Goal: Obtain resource: Download file/media

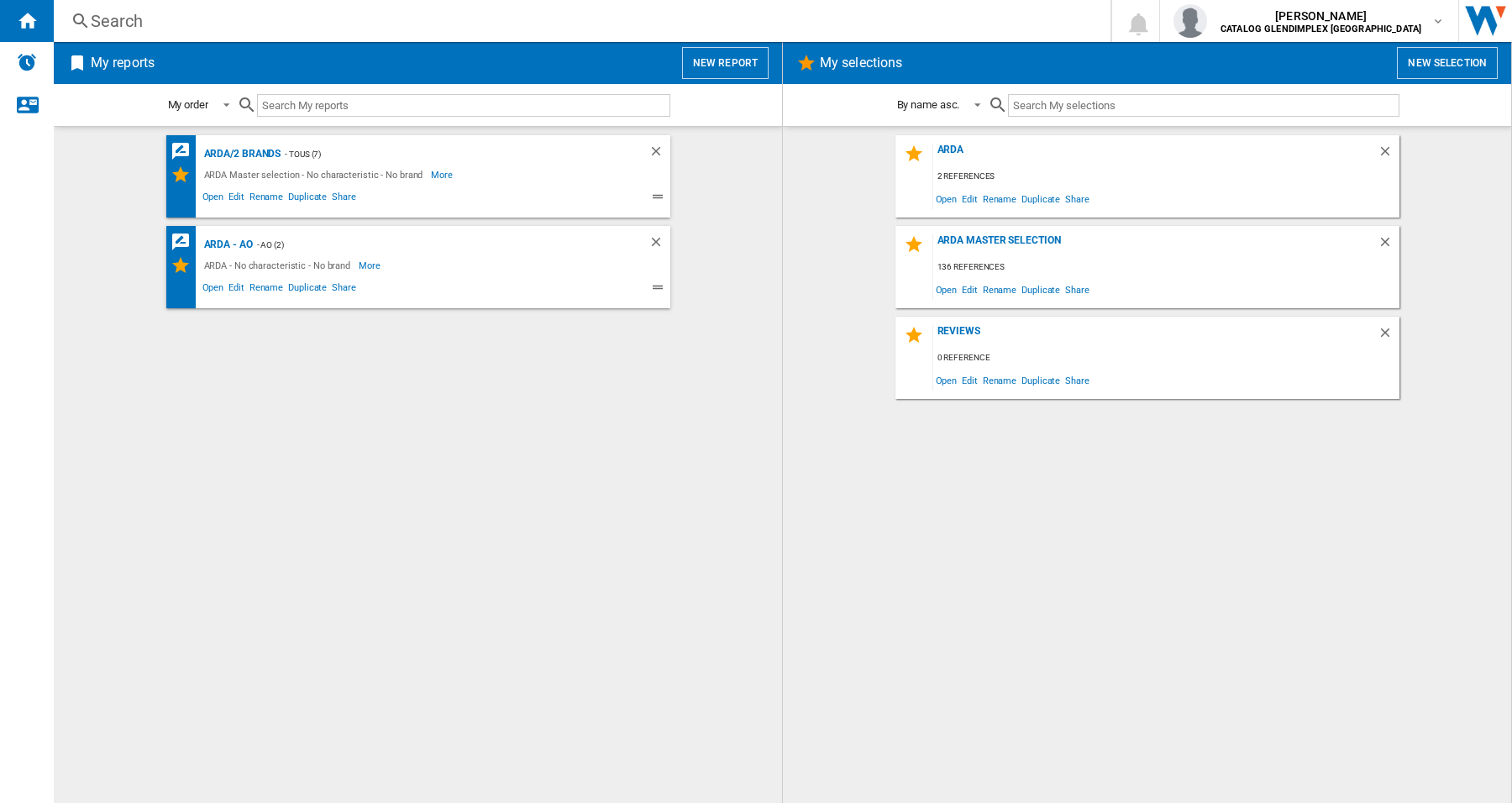
click at [458, 477] on div "ARDA/2 brands - TOUS (7) ARDA Master selection - No characteristic - No brand M…" at bounding box center [418, 465] width 694 height 660
drag, startPoint x: 187, startPoint y: 479, endPoint x: 197, endPoint y: 484, distance: 11.2
click at [187, 479] on div "ARDA/2 brands - TOUS (7) ARDA Master selection - No characteristic - No brand M…" at bounding box center [418, 465] width 694 height 660
click at [398, 385] on div "ARDA/2 brands - TOUS (7) ARDA Master selection - No characteristic - No brand M…" at bounding box center [418, 465] width 694 height 660
click at [149, 23] on div "Search" at bounding box center [578, 21] width 976 height 24
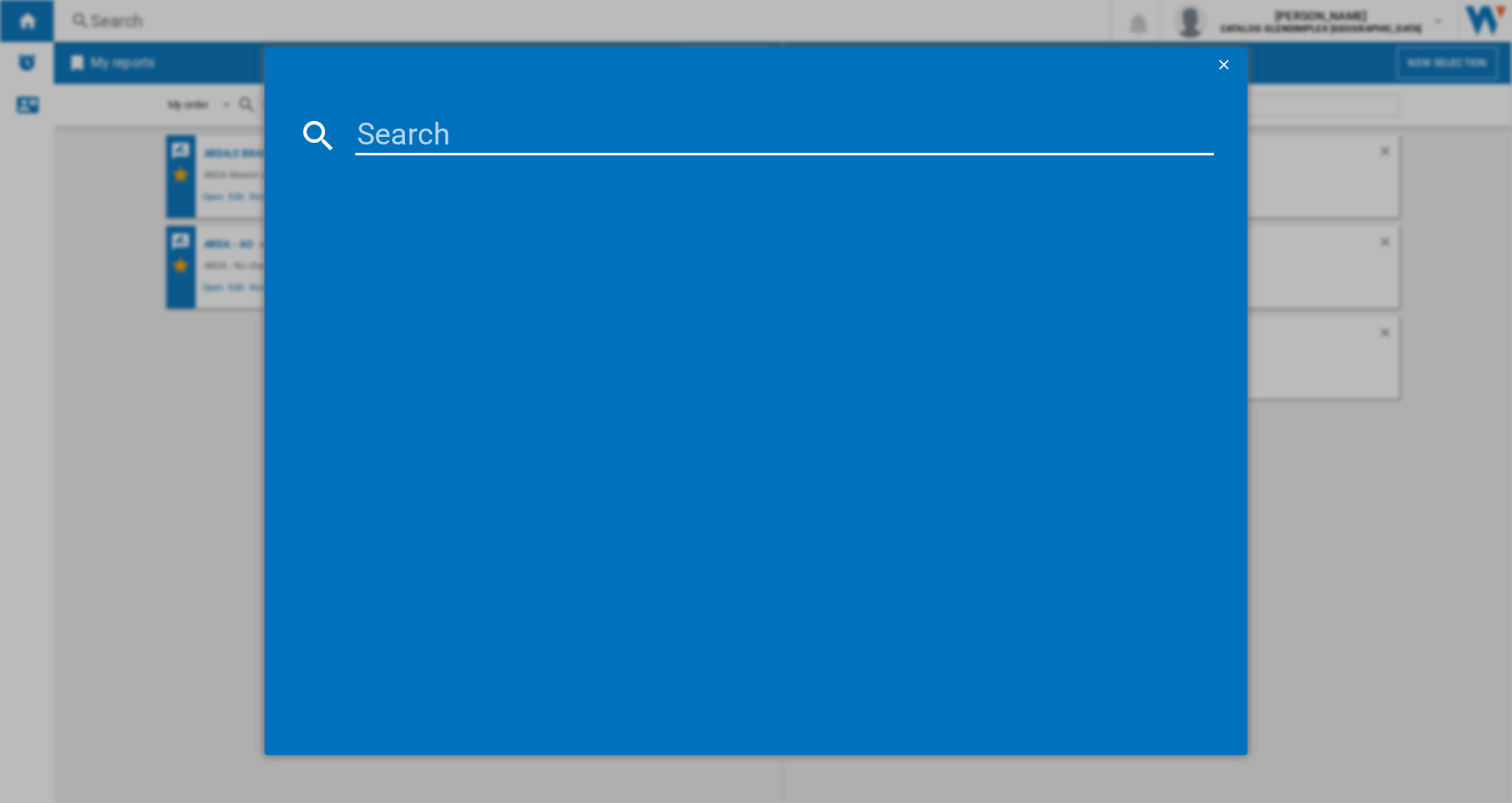
click at [460, 139] on input at bounding box center [784, 135] width 858 height 41
paste input "444411847_BK"
type input "444411847_BK"
drag, startPoint x: 1223, startPoint y: 66, endPoint x: 1207, endPoint y: 78, distance: 20.0
click at [1223, 66] on ng-md-icon "getI18NText('BUTTONS.CLOSE_DIALOG')" at bounding box center [1225, 67] width 20 height 20
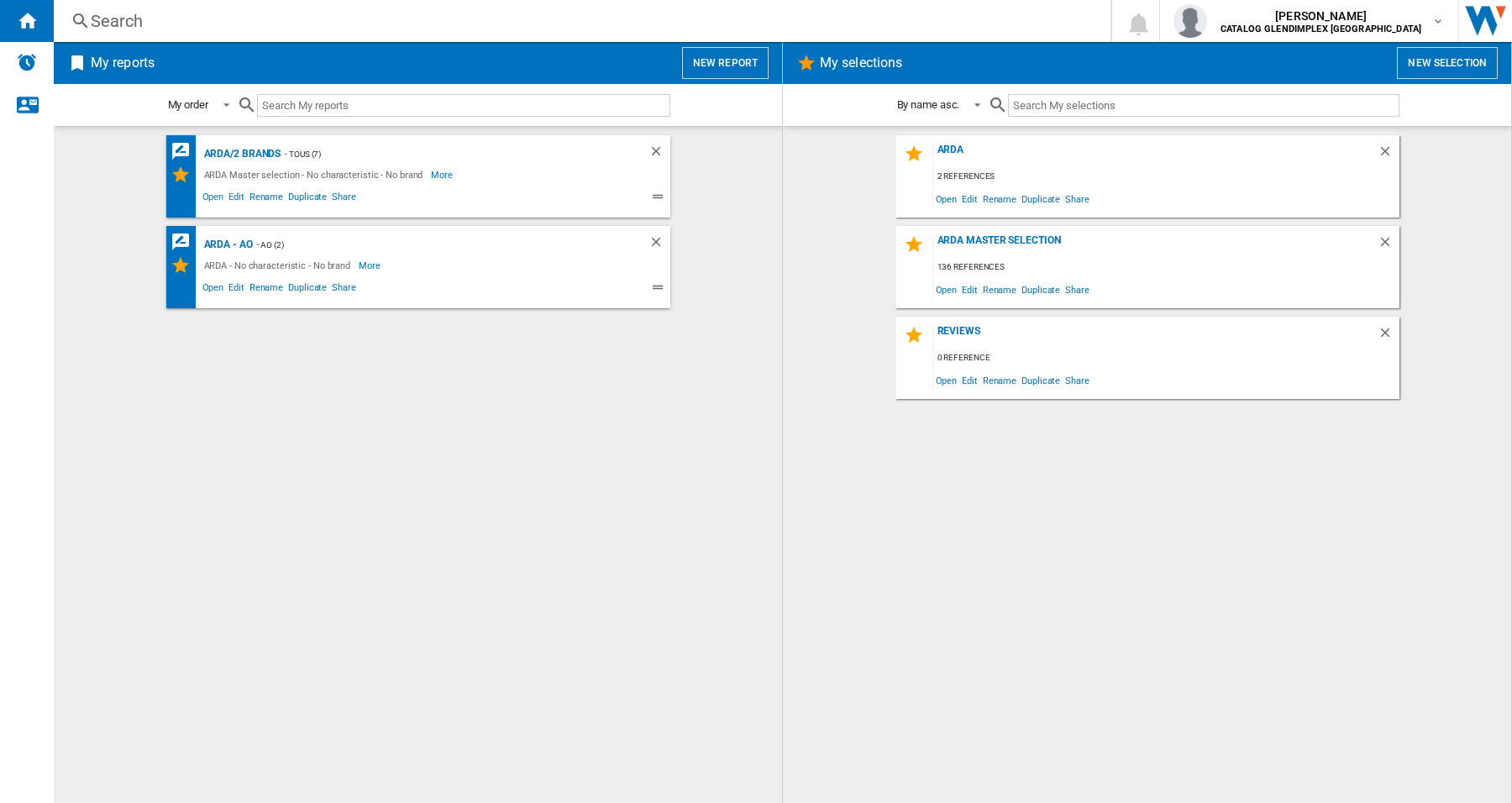
click at [282, 501] on div "ARDA/2 brands - TOUS (7) ARDA Master selection - No characteristic - No brand M…" at bounding box center [418, 465] width 694 height 660
click at [950, 151] on div "ARDA" at bounding box center [1156, 155] width 444 height 23
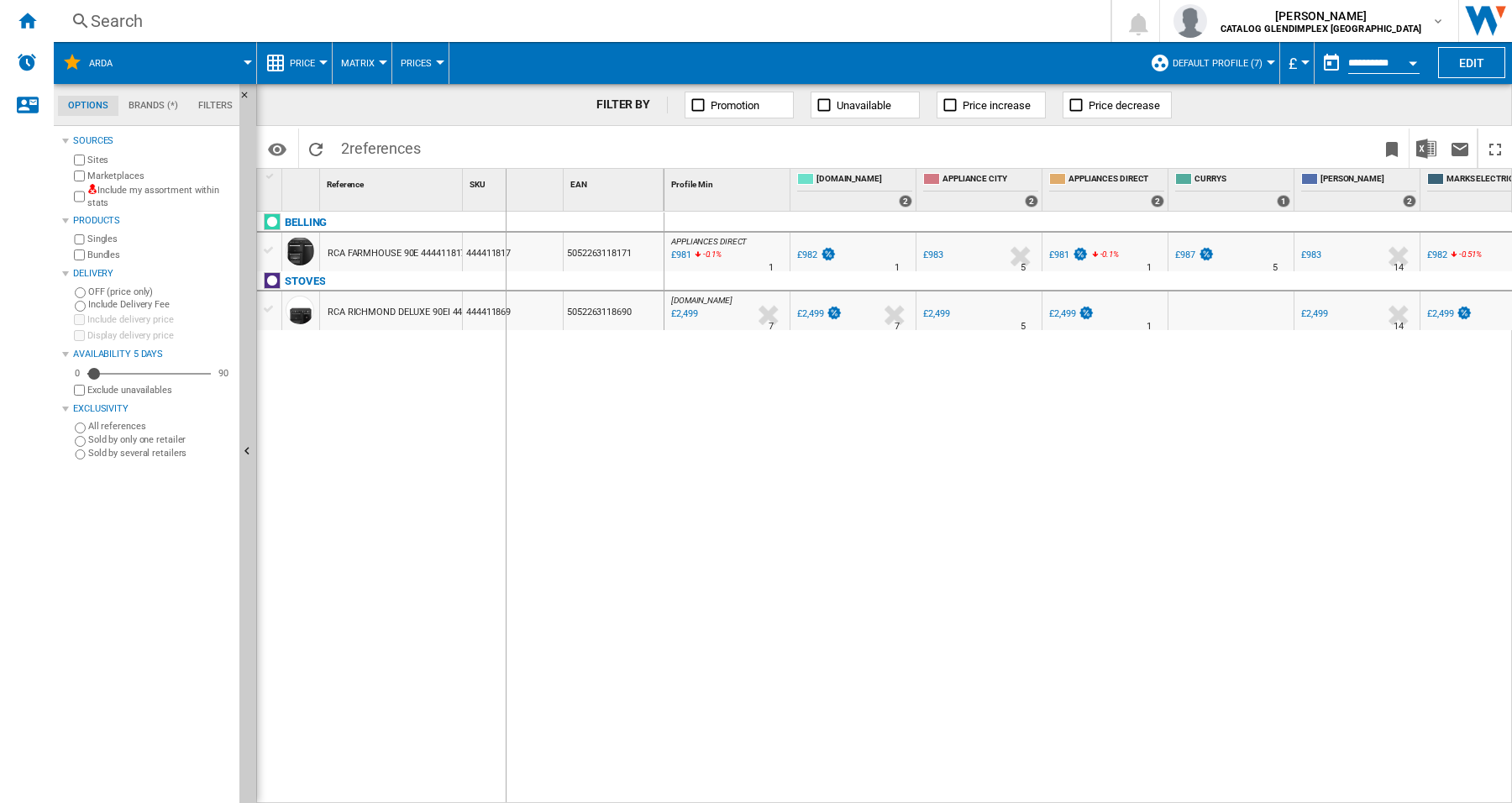
drag, startPoint x: 466, startPoint y: 183, endPoint x: 505, endPoint y: 196, distance: 41.1
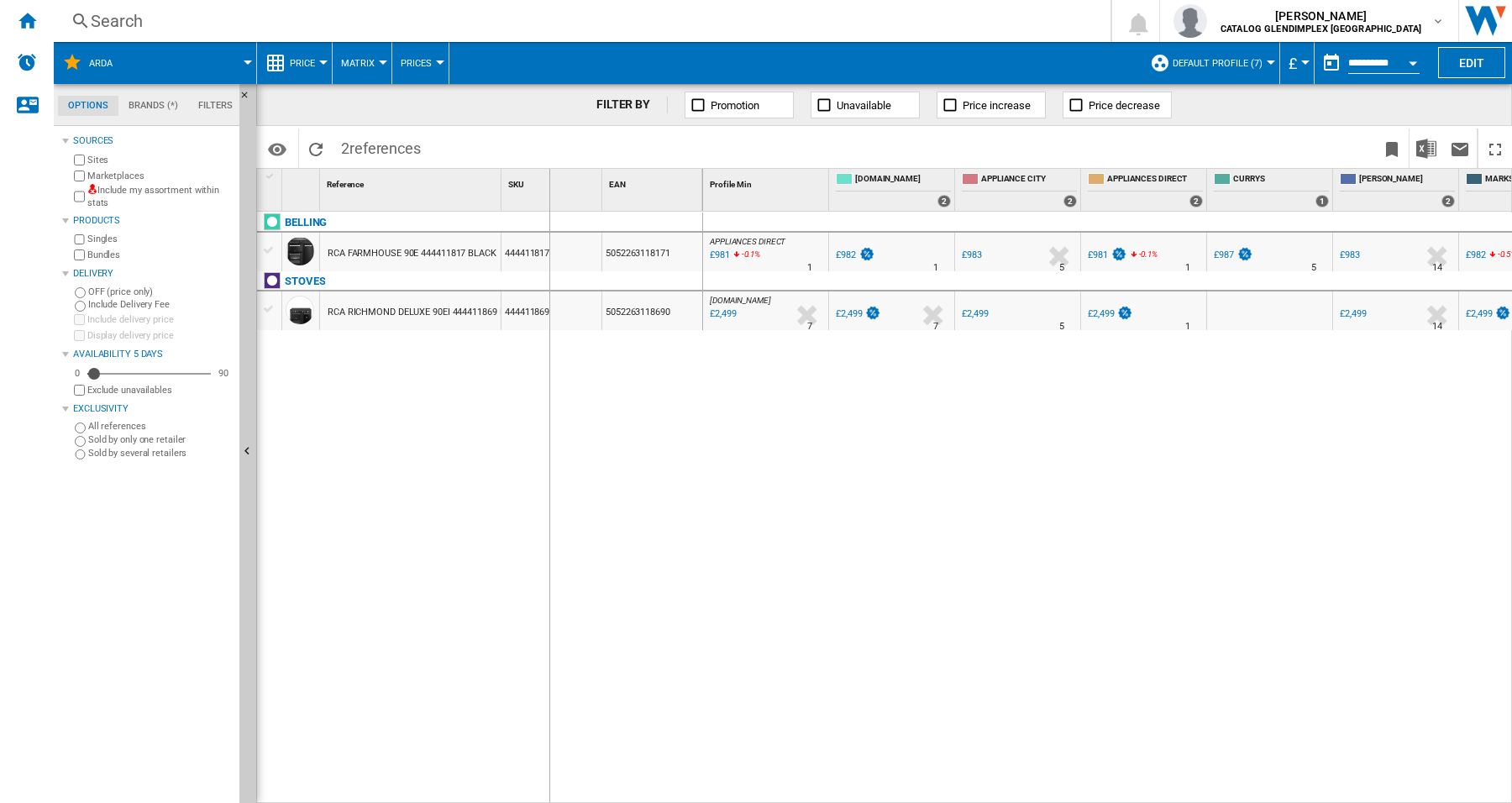
drag, startPoint x: 505, startPoint y: 192, endPoint x: 549, endPoint y: 207, distance: 46.5
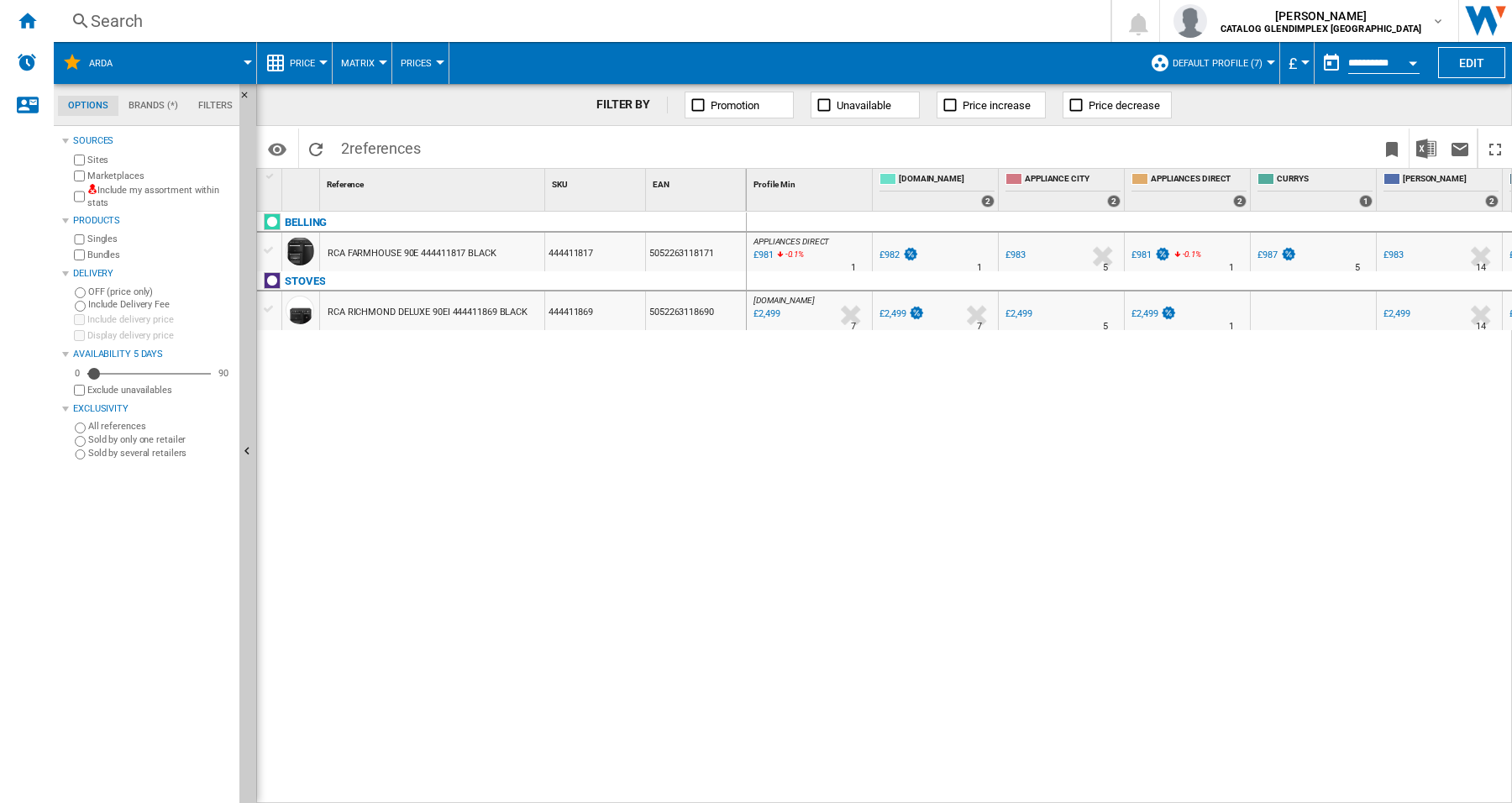
click at [535, 414] on div "BELLING RCA FARMHOUSE 90E 444411817 BLACK 444411817 5052263118171 STOVES RCA RI…" at bounding box center [502, 503] width 490 height 584
click at [870, 600] on div "APPLIANCES DIRECT : APPLIANCES DIRECT -1.0 % £981 -0.1 % N/A 1 APPLIANCES DIREC…" at bounding box center [1130, 507] width 766 height 593
click at [26, 30] on div "Home" at bounding box center [27, 21] width 54 height 42
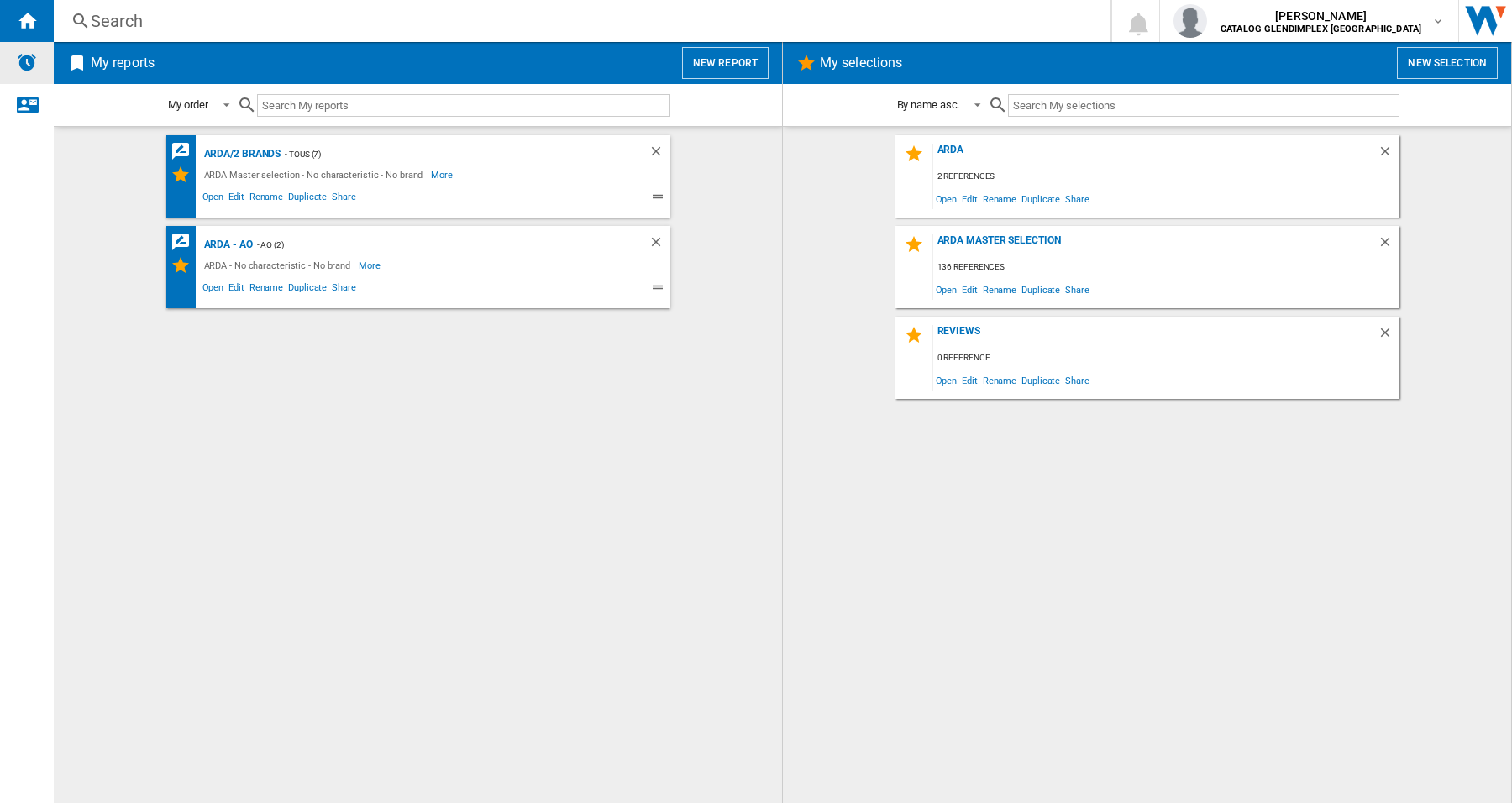
click at [31, 69] on img "Alerts" at bounding box center [27, 62] width 20 height 20
click at [1026, 240] on div "ARDA Master selection" at bounding box center [1156, 245] width 444 height 23
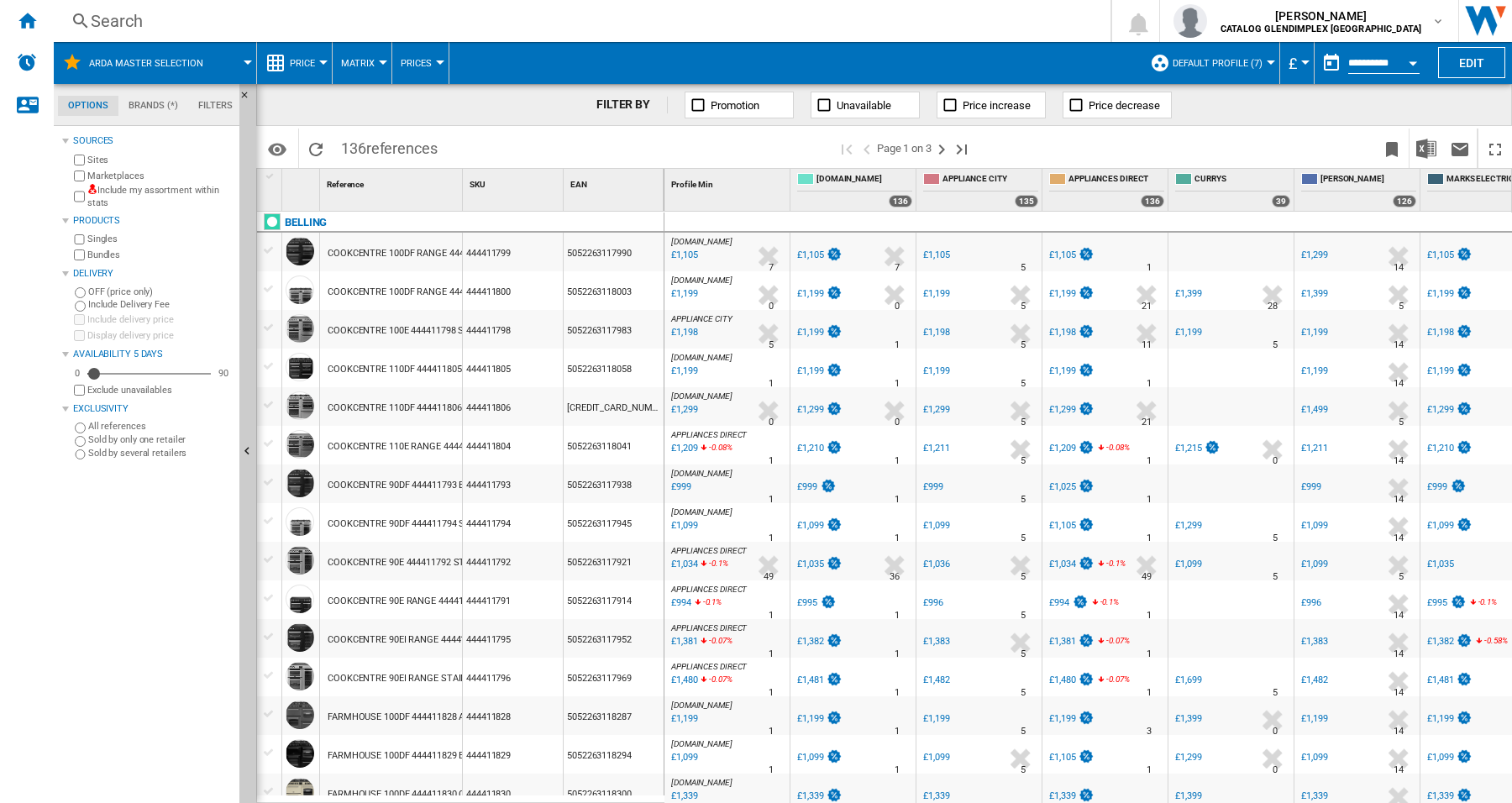
click at [58, 530] on md-tab-content "Sources Sites Marketplaces Include my assortment within stats Products Singles …" at bounding box center [154, 465] width 201 height 677
click at [1422, 148] on img "Download in Excel" at bounding box center [1427, 149] width 20 height 20
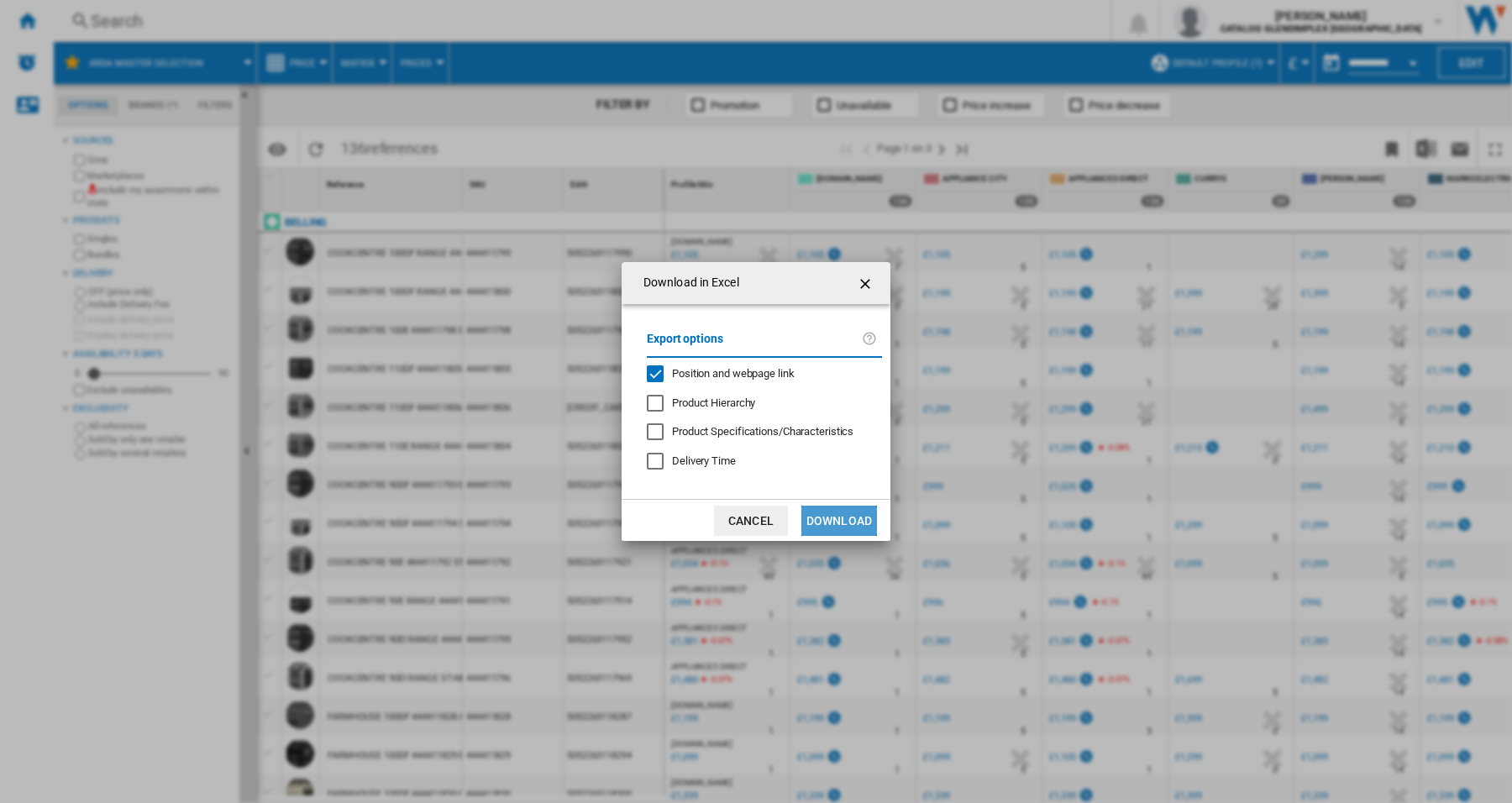
click at [829, 515] on button "Download" at bounding box center [839, 521] width 75 height 30
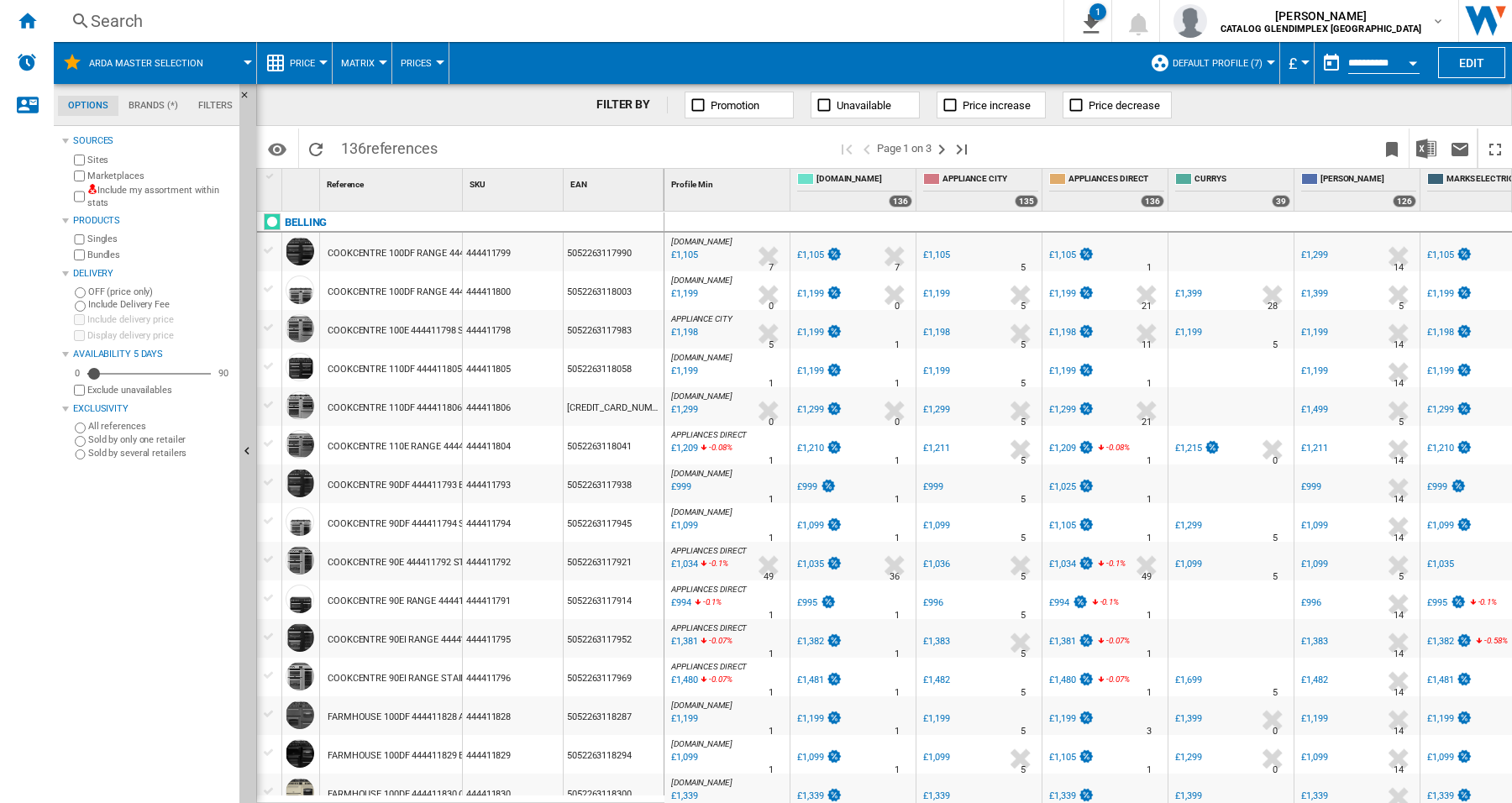
drag, startPoint x: 114, startPoint y: 560, endPoint x: 704, endPoint y: 286, distance: 650.5
click at [118, 557] on div "Sources Sites Marketplaces Include my assortment within stats Products Singles …" at bounding box center [148, 467] width 171 height 673
click at [22, 26] on ng-md-icon "Home" at bounding box center [27, 20] width 20 height 20
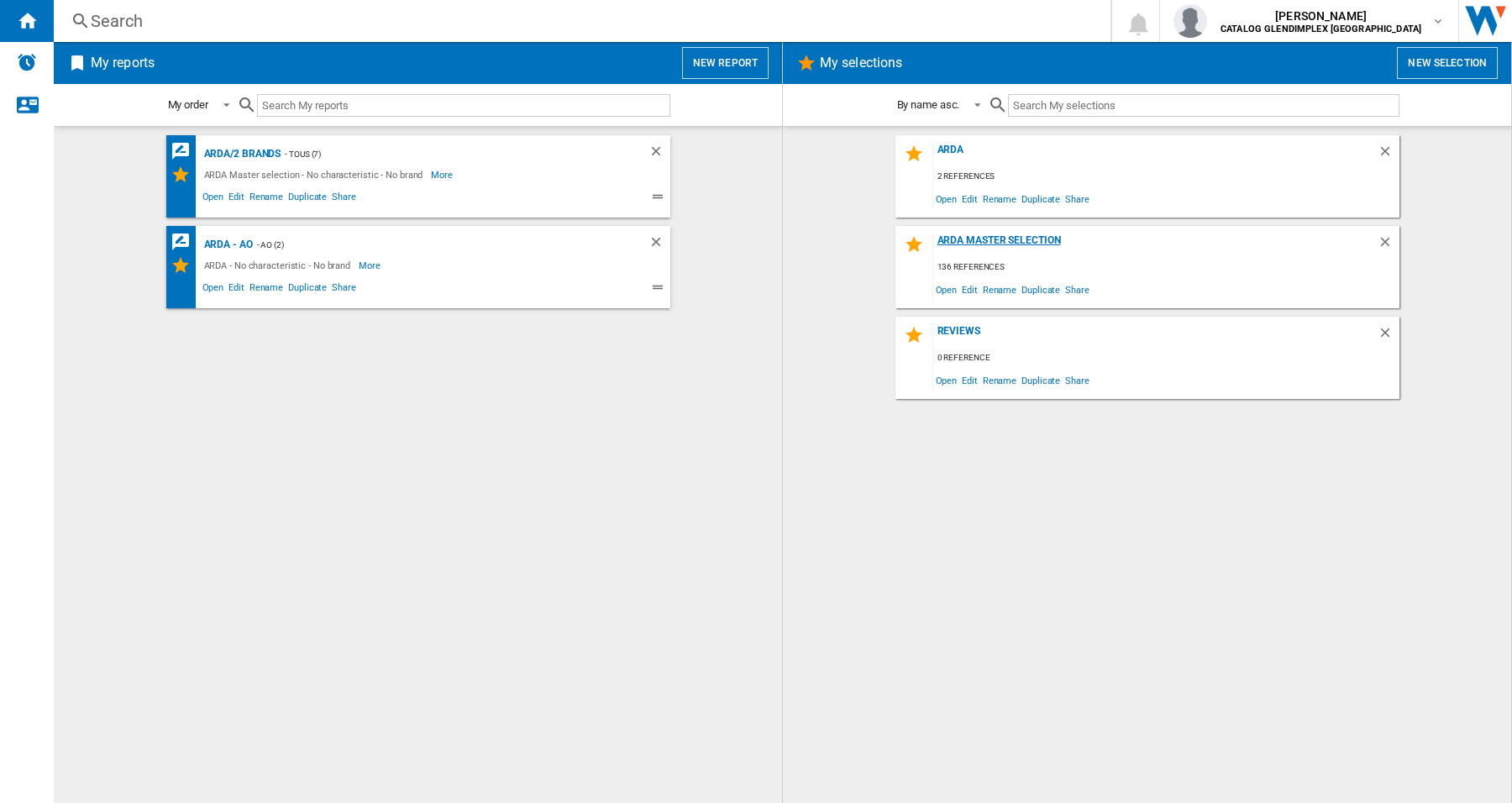
click at [973, 241] on div "ARDA Master selection" at bounding box center [1156, 245] width 444 height 23
